Goal: Information Seeking & Learning: Learn about a topic

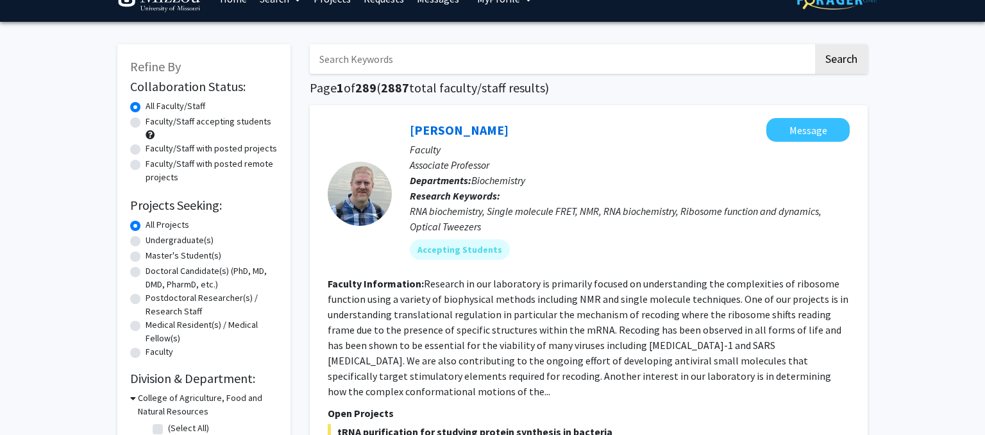
scroll to position [26, 0]
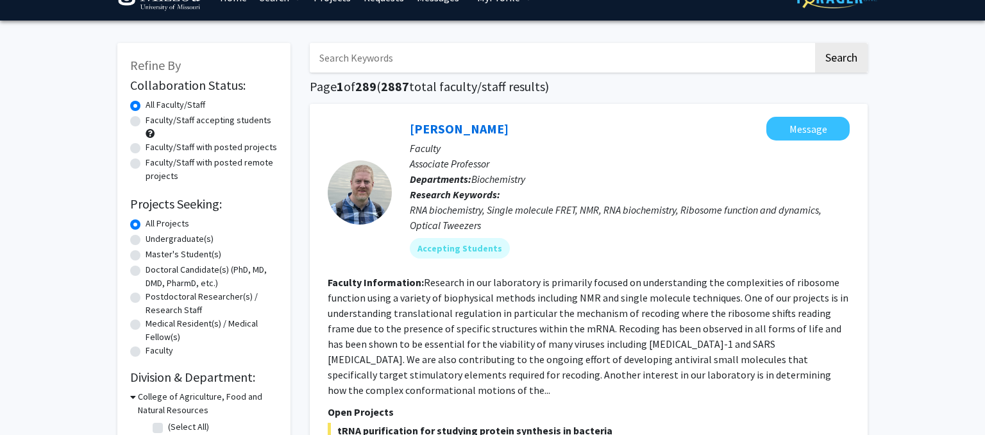
click at [399, 60] on input "Search Keywords" at bounding box center [561, 57] width 503 height 29
type input "Biochemistry"
click at [815, 43] on button "Search" at bounding box center [841, 57] width 53 height 29
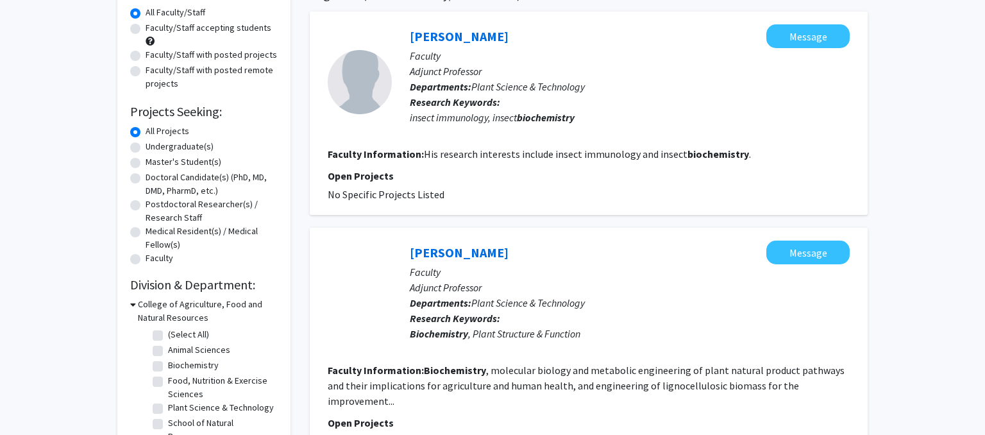
scroll to position [119, 0]
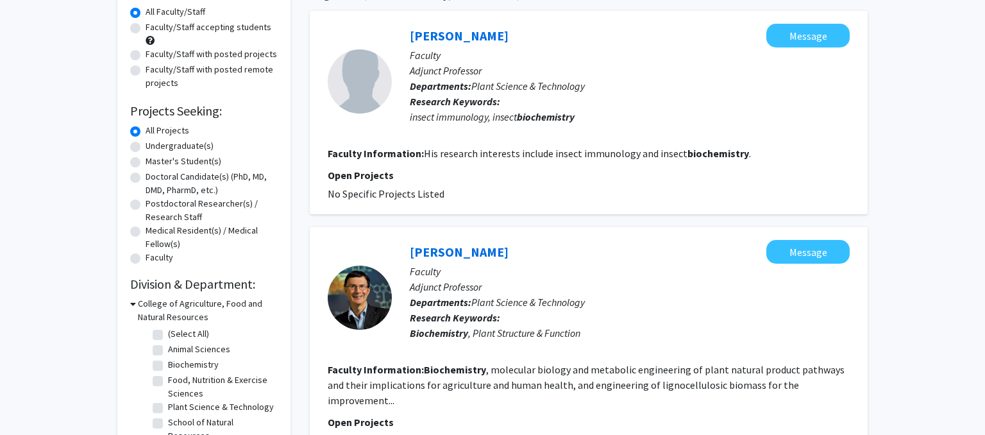
click at [168, 366] on label "Biochemistry" at bounding box center [193, 364] width 51 height 13
click at [168, 366] on input "Biochemistry" at bounding box center [172, 362] width 8 height 8
checkbox input "true"
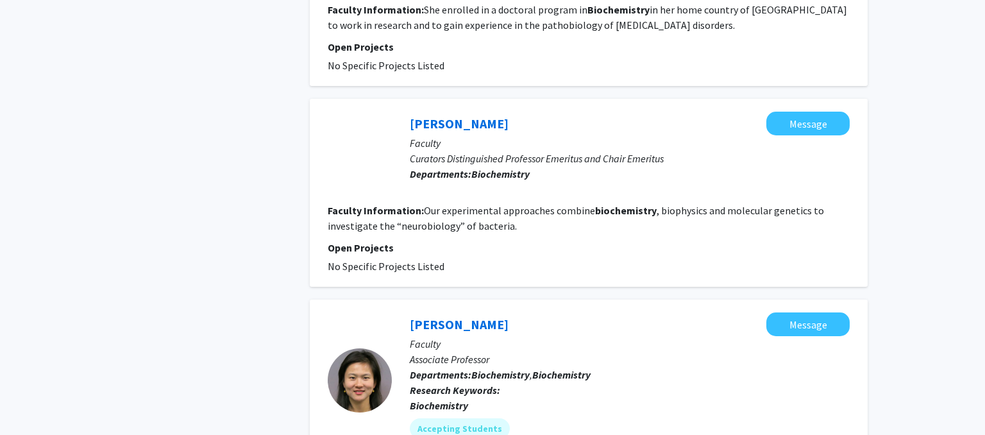
scroll to position [960, 0]
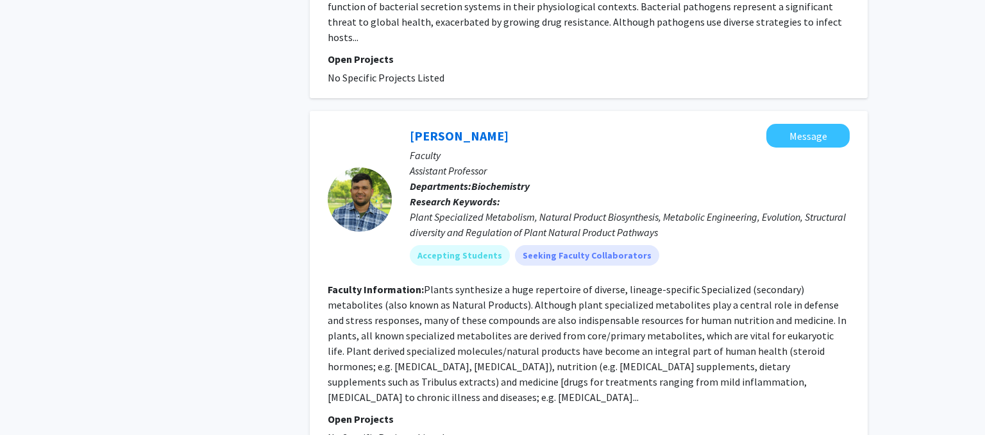
scroll to position [2443, 0]
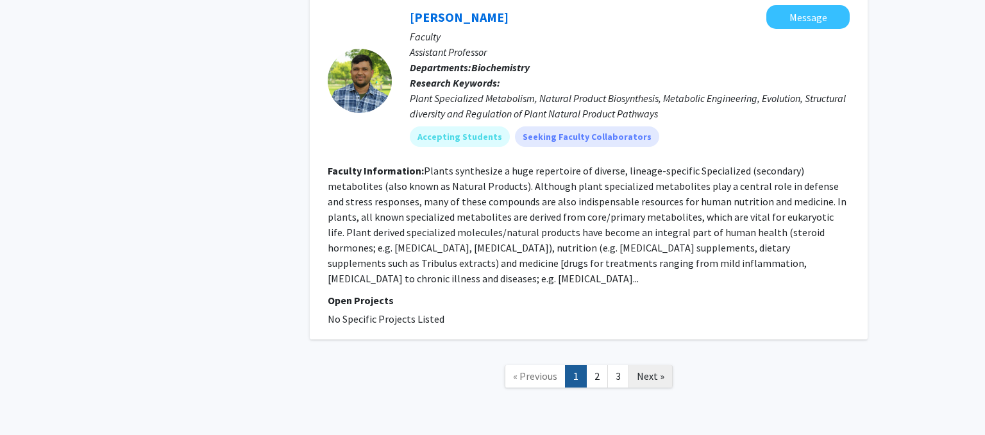
click at [657, 369] on span "Next »" at bounding box center [651, 375] width 28 height 13
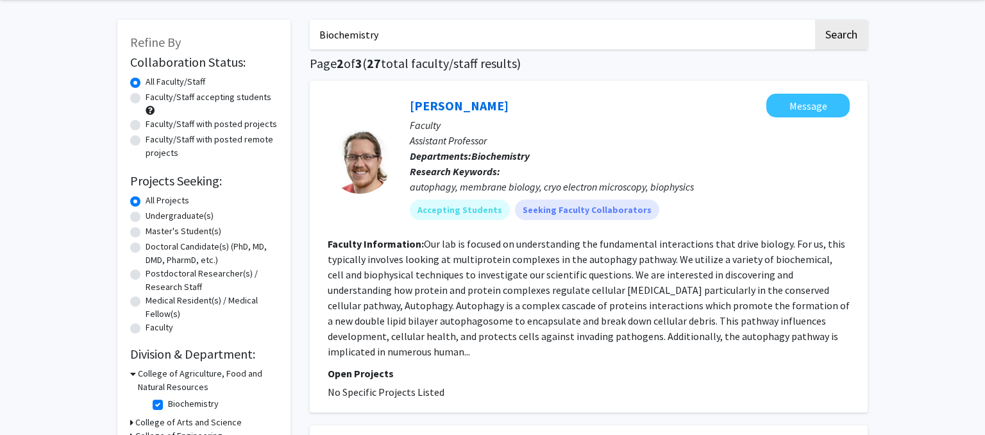
scroll to position [77, 0]
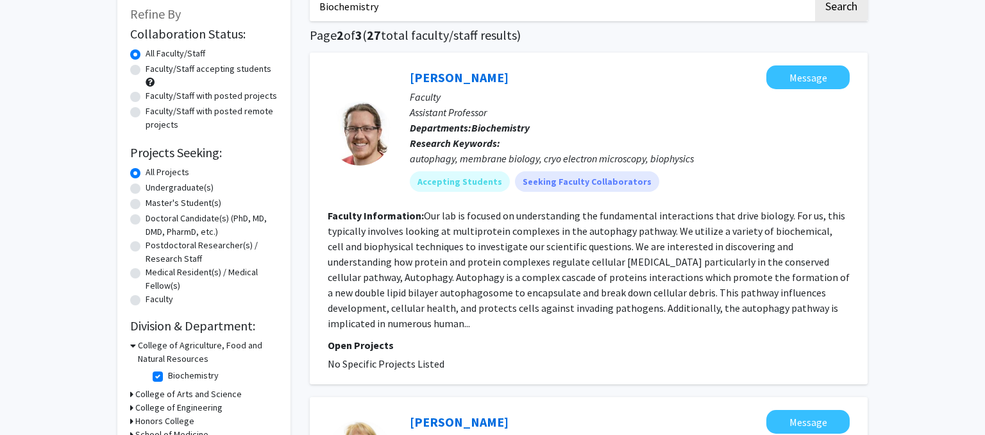
click at [146, 68] on label "Faculty/Staff accepting students" at bounding box center [209, 68] width 126 height 13
click at [146, 68] on input "Faculty/Staff accepting students" at bounding box center [150, 66] width 8 height 8
radio input "true"
